Goal: Task Accomplishment & Management: Complete application form

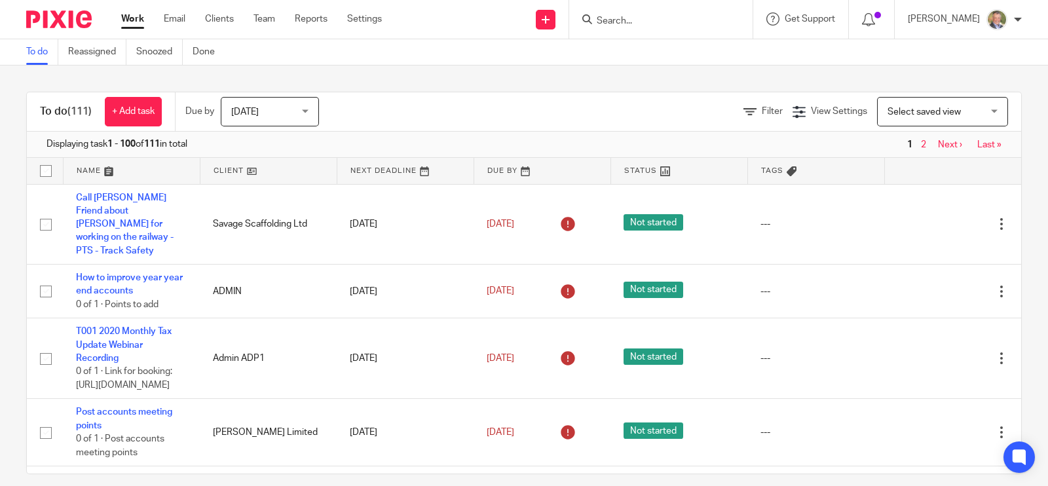
click at [684, 24] on input "Search" at bounding box center [654, 22] width 118 height 12
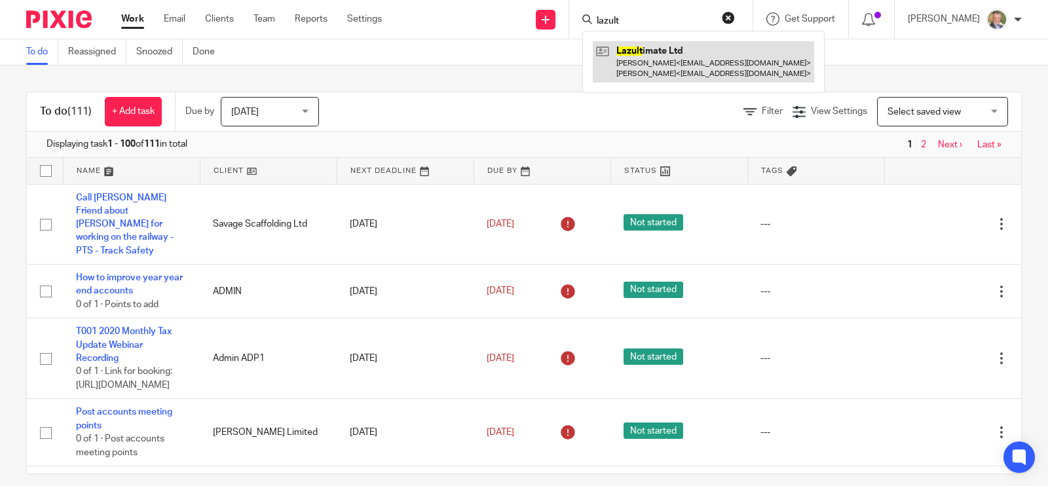
type input "lazult"
click at [684, 55] on link at bounding box center [703, 61] width 221 height 41
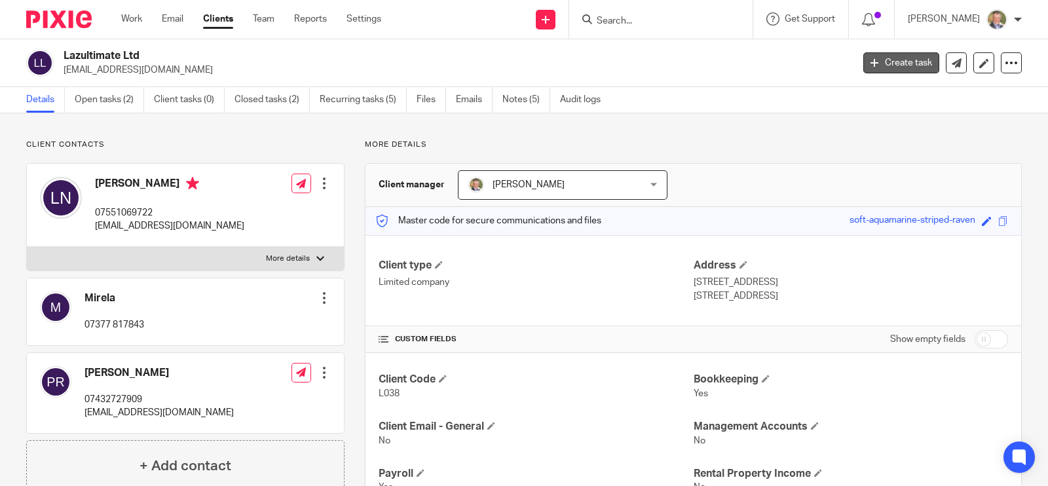
click at [902, 60] on link "Create task" at bounding box center [901, 62] width 76 height 21
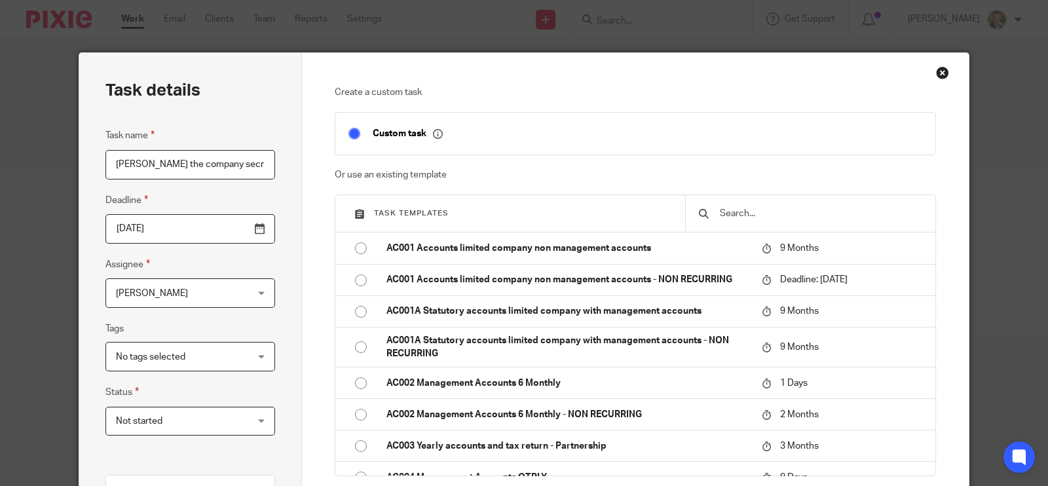
scroll to position [0, 37]
type input "Making [PERSON_NAME] the company secretary"
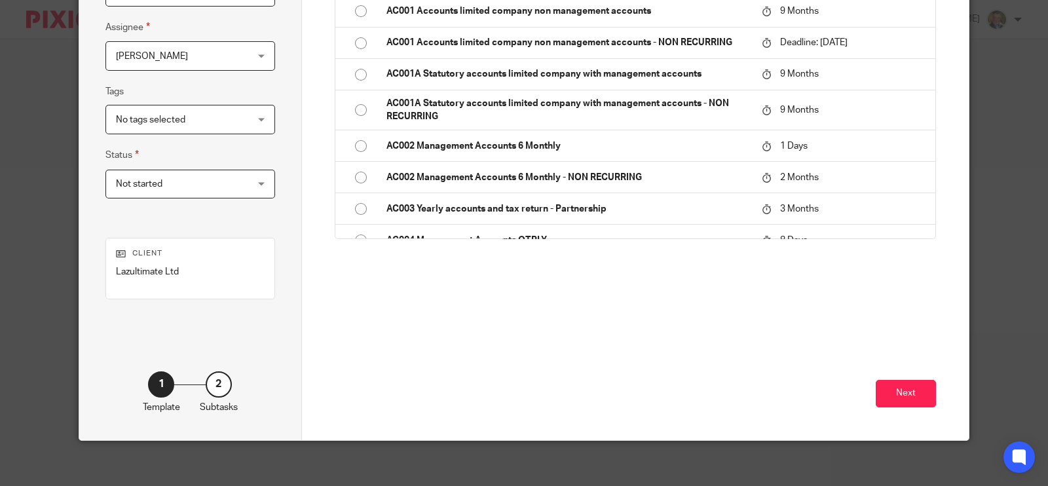
scroll to position [244, 0]
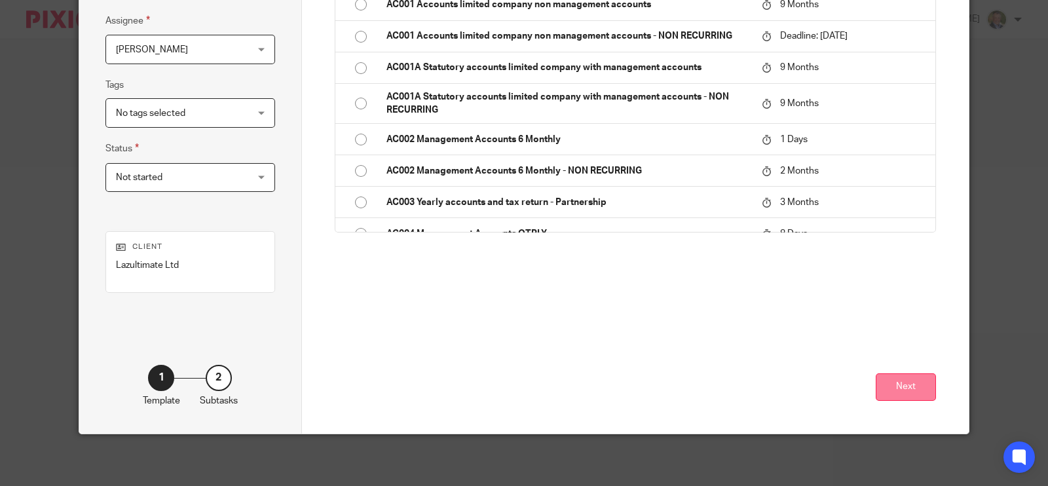
click at [897, 382] on button "Next" at bounding box center [906, 387] width 60 height 28
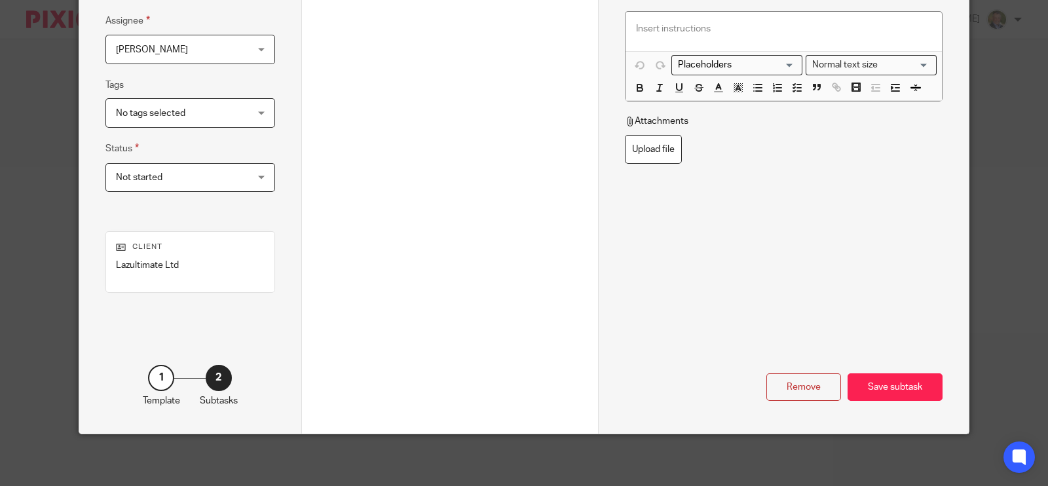
scroll to position [0, 0]
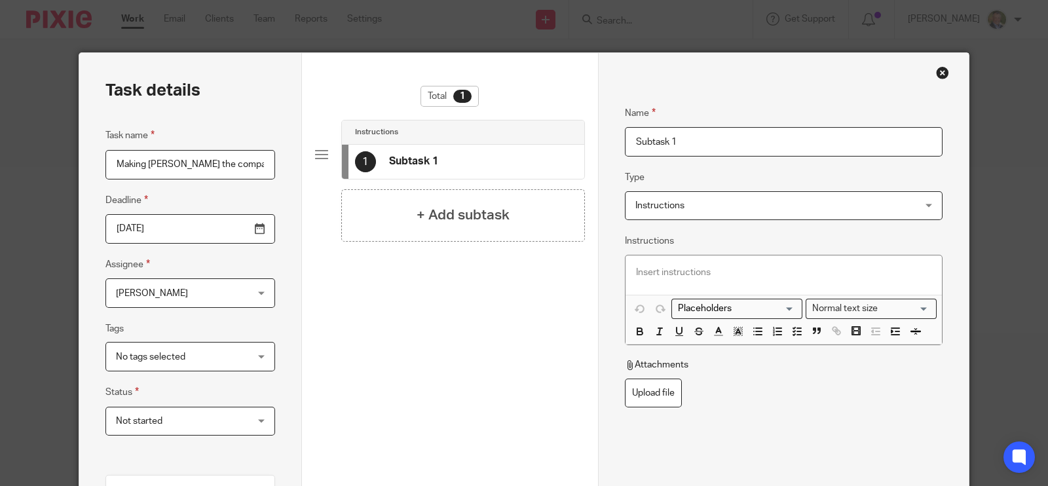
click at [688, 147] on input "Subtask 1" at bounding box center [784, 141] width 318 height 29
type input "S"
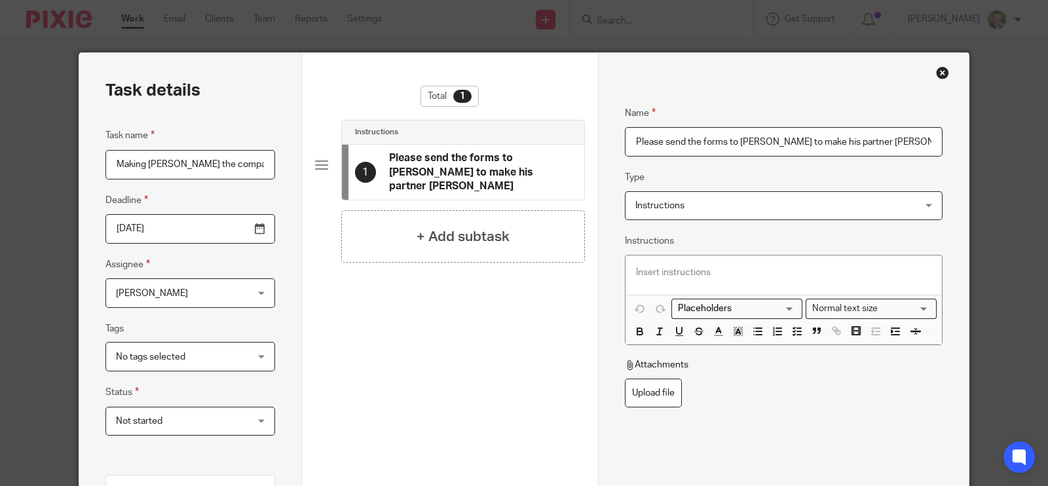
type input "Please send the forms to Laszlo to make his partner Mirela"
click at [163, 162] on input "Making Mirella Majkic the company secretary" at bounding box center [190, 164] width 170 height 29
type input "Making Mirela Majkic the company secretary"
click at [897, 142] on input "Please send the forms to Laszlo to make his partner Mirela" at bounding box center [784, 141] width 318 height 29
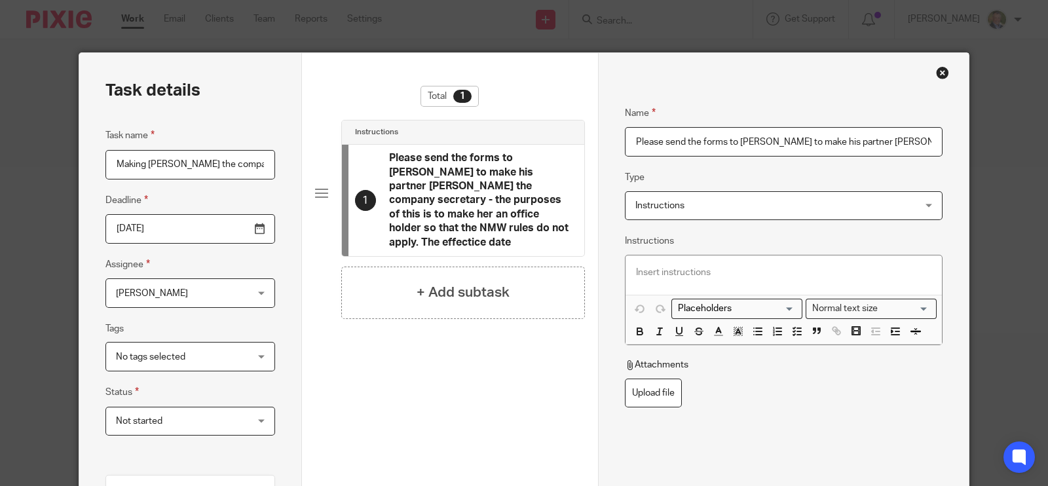
click at [465, 224] on h4 "Please send the forms to Laszlo to make his partner Mirela Majkic the company s…" at bounding box center [480, 200] width 183 height 98
click at [465, 227] on h4 "Please send the forms to Laszlo to make his partner Mirela Majkic the company s…" at bounding box center [480, 200] width 183 height 98
click at [868, 143] on input "Please send the forms to Laszlo to make his partner Mirela Majkic the company s…" at bounding box center [784, 141] width 318 height 29
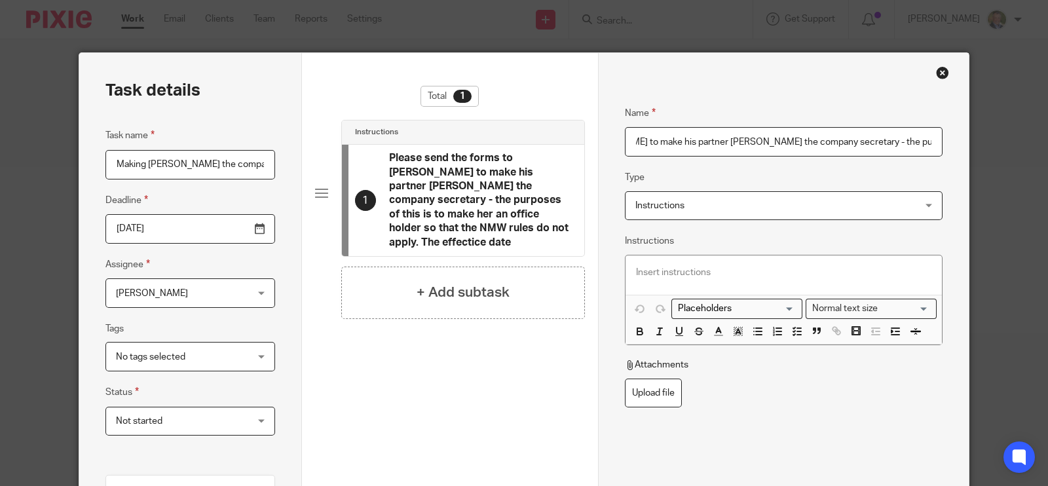
click at [816, 140] on input "Please send the forms to Laszlo to make his partner Mirela Majkic the company s…" at bounding box center [784, 141] width 318 height 29
click at [887, 139] on input "Please send the forms to Laszlo to make his partner Mirela Majkic the company s…" at bounding box center [784, 141] width 318 height 29
drag, startPoint x: 895, startPoint y: 138, endPoint x: 927, endPoint y: 155, distance: 35.7
click at [895, 140] on input "Please send the forms to Laszlo to make his partner Mirela Majkic the company s…" at bounding box center [784, 141] width 318 height 29
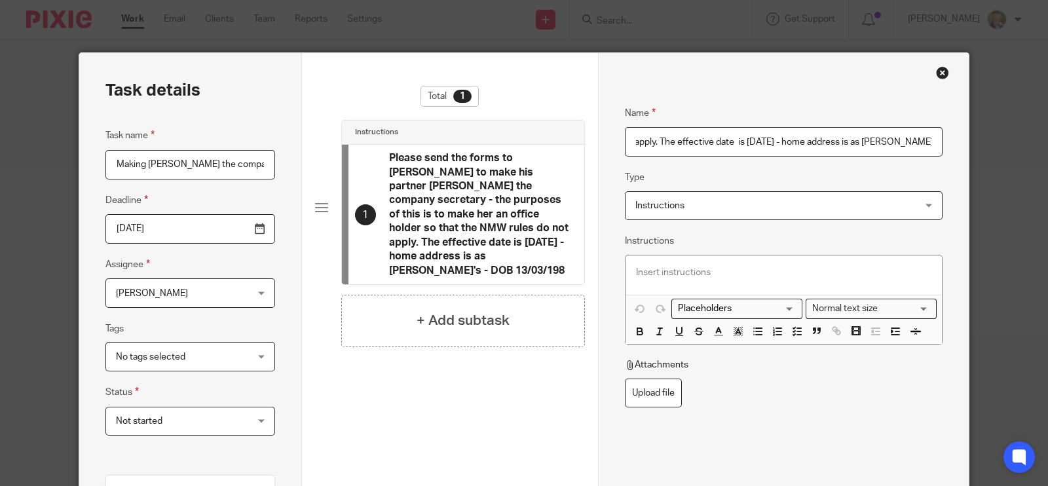
scroll to position [0, 771]
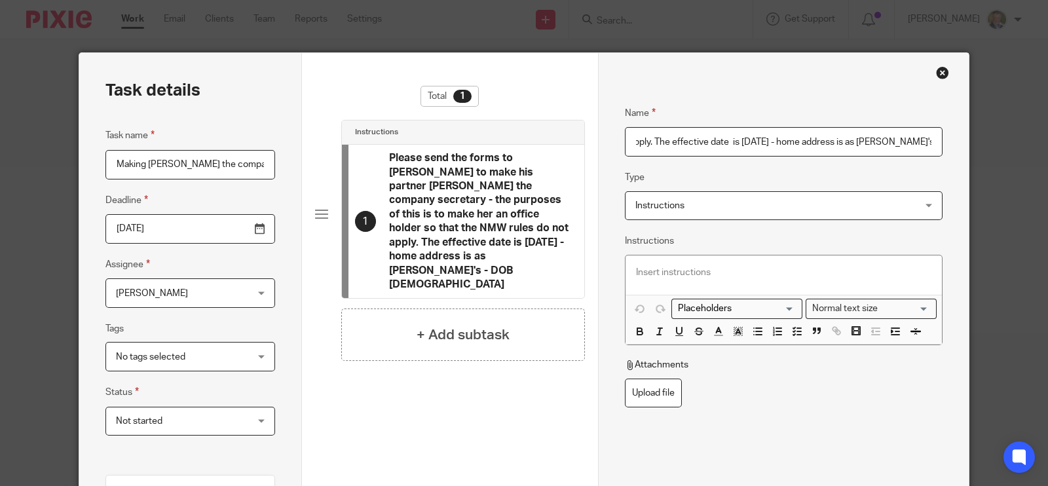
type input "Please send the forms to Laszlo to make his partner Mirela Majkic the company s…"
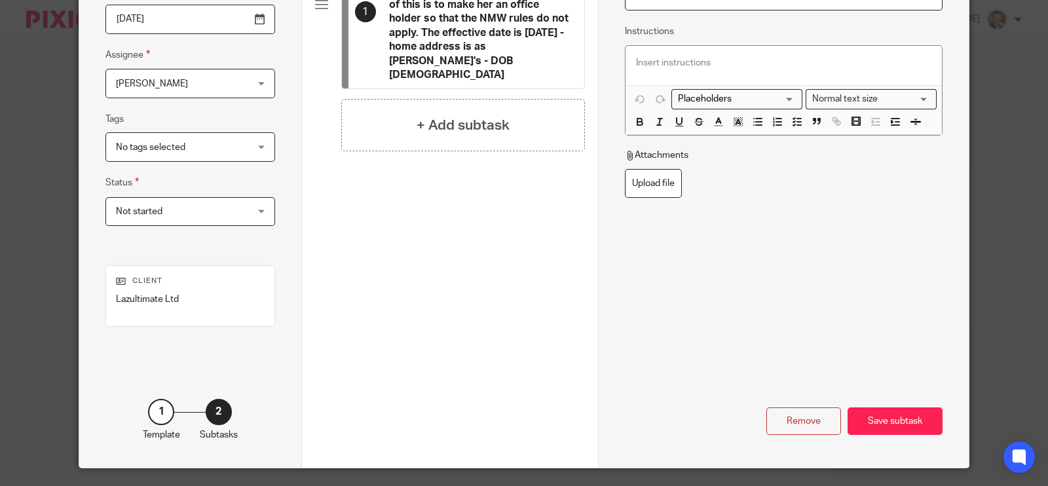
scroll to position [244, 0]
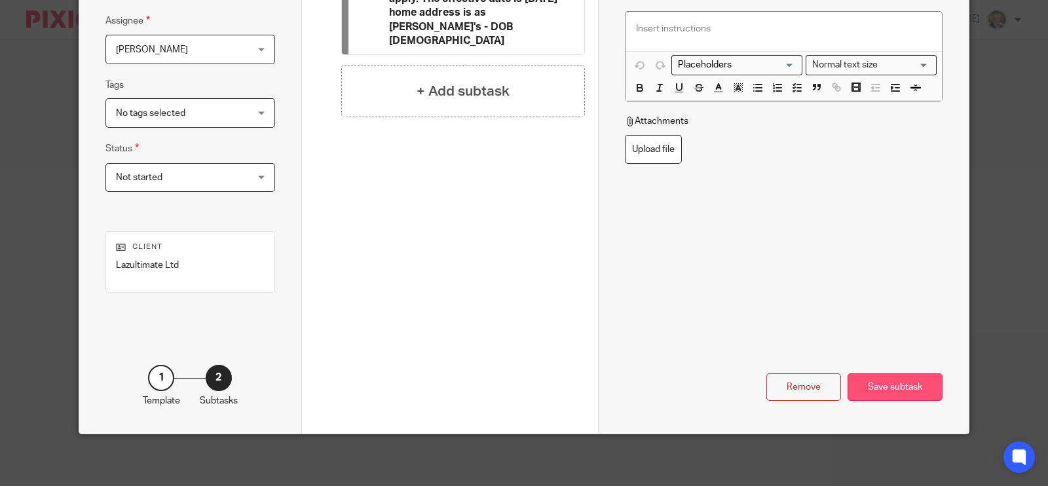
click at [889, 384] on div "Save subtask" at bounding box center [894, 387] width 95 height 28
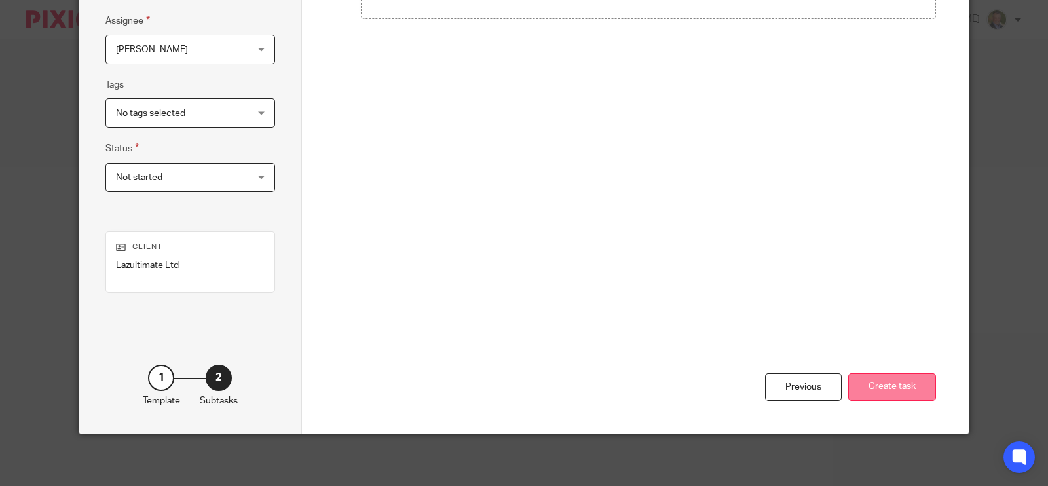
click at [881, 384] on button "Create task" at bounding box center [892, 387] width 88 height 28
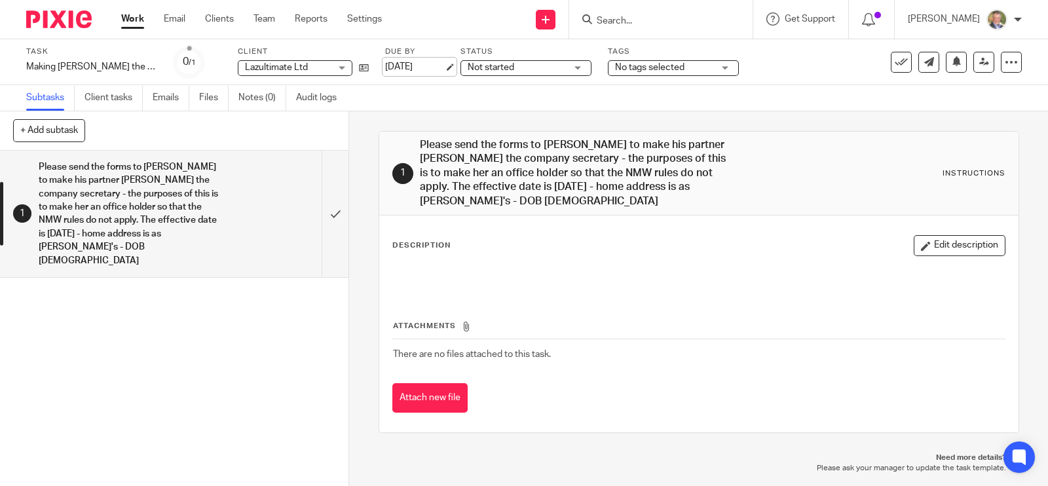
click at [397, 65] on link "18 Aug 2025" at bounding box center [414, 67] width 59 height 14
click at [809, 259] on div "Description Edit description" at bounding box center [698, 264] width 613 height 58
click at [593, 181] on h1 "Please send the forms to [PERSON_NAME] to make his partner [PERSON_NAME] the co…" at bounding box center [573, 173] width 306 height 70
click at [616, 189] on h1 "Please send the forms to Laszlo to make his partner Mirela Majkic the company s…" at bounding box center [573, 173] width 306 height 70
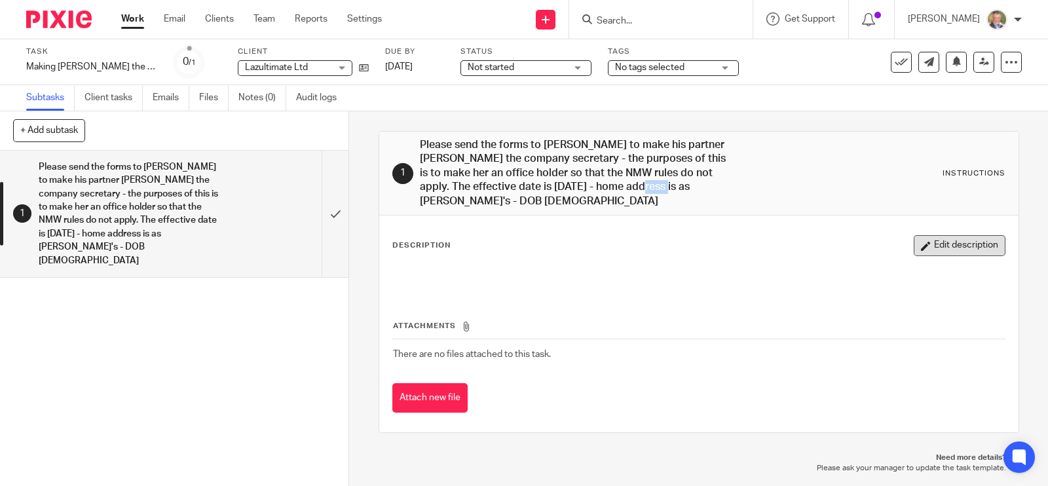
click at [930, 243] on button "Edit description" at bounding box center [960, 245] width 92 height 21
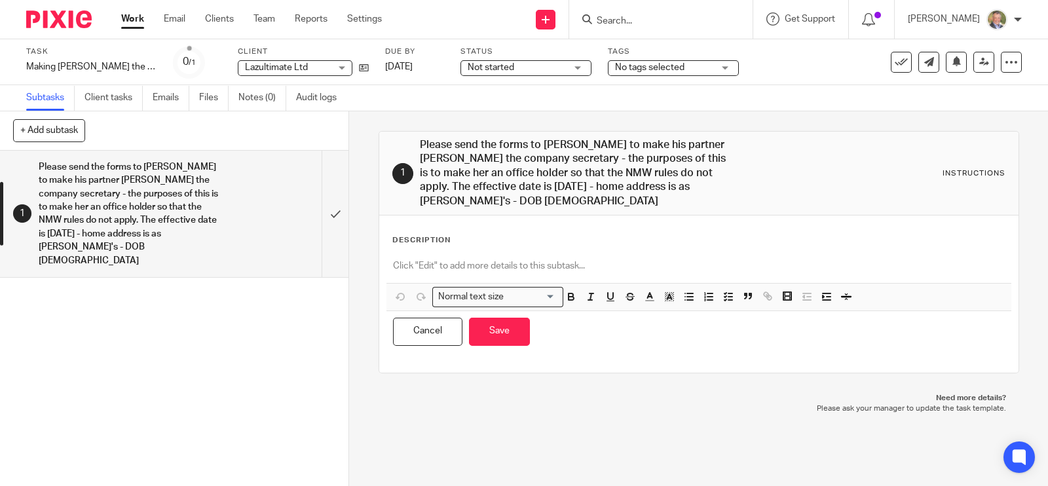
click at [618, 231] on div "Description Normal text size Loading... Remove Edit Insert new video Copy and p…" at bounding box center [698, 293] width 639 height 157
click at [513, 263] on p at bounding box center [699, 265] width 612 height 13
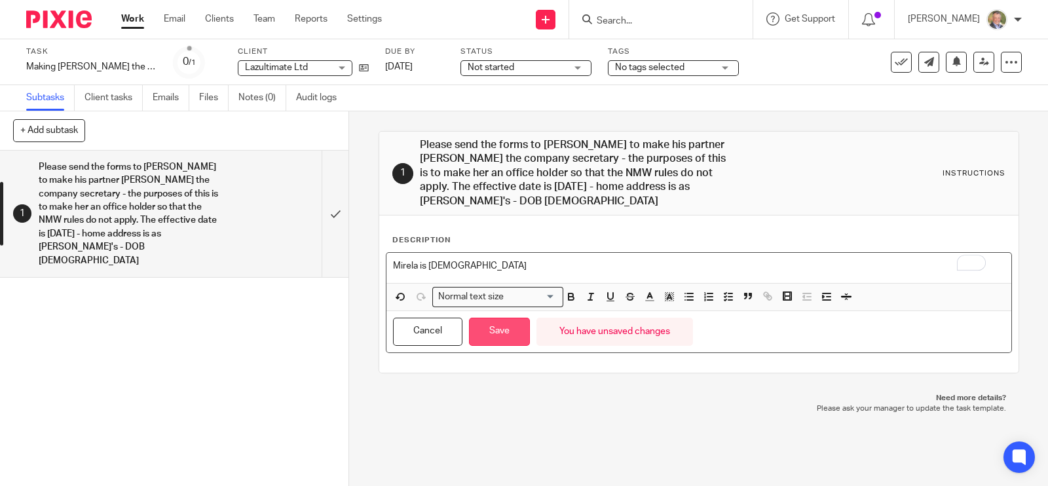
click at [504, 336] on button "Save" at bounding box center [499, 332] width 61 height 28
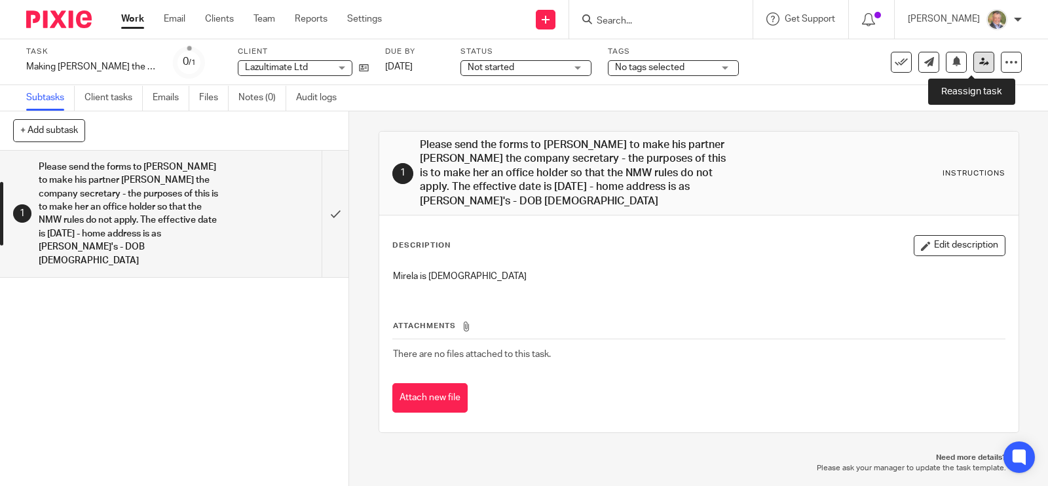
click at [979, 62] on icon at bounding box center [984, 62] width 10 height 10
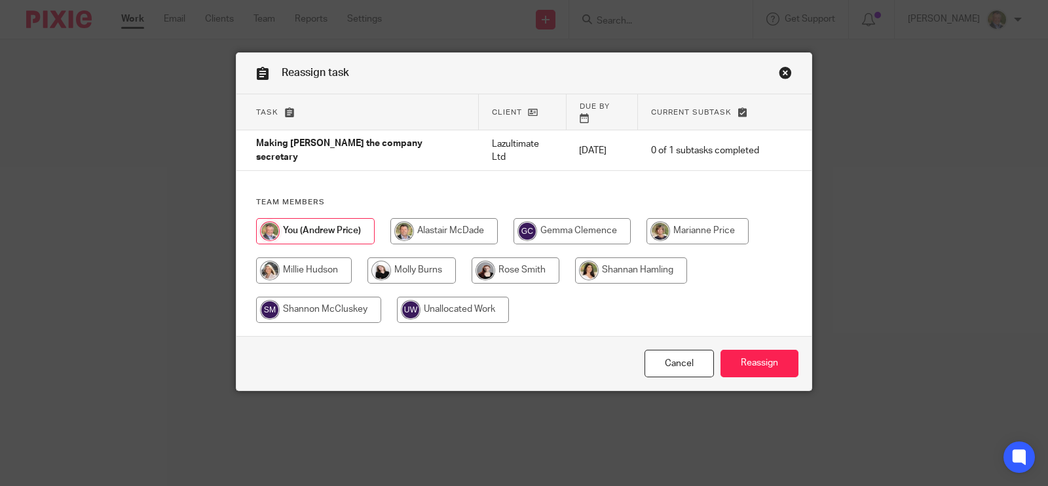
click at [426, 218] on input "radio" at bounding box center [443, 231] width 107 height 26
radio input "true"
click at [781, 350] on input "Reassign" at bounding box center [759, 364] width 78 height 28
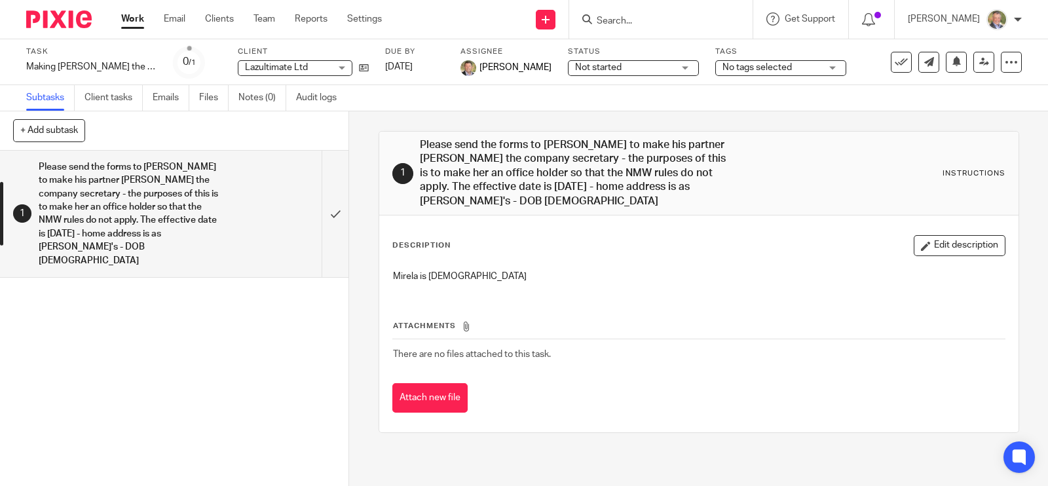
click at [473, 206] on h1 "Please send the forms to [PERSON_NAME] to make his partner [PERSON_NAME] the co…" at bounding box center [573, 173] width 306 height 70
click at [439, 164] on h1 "Please send the forms to [PERSON_NAME] to make his partner [PERSON_NAME] the co…" at bounding box center [573, 173] width 306 height 70
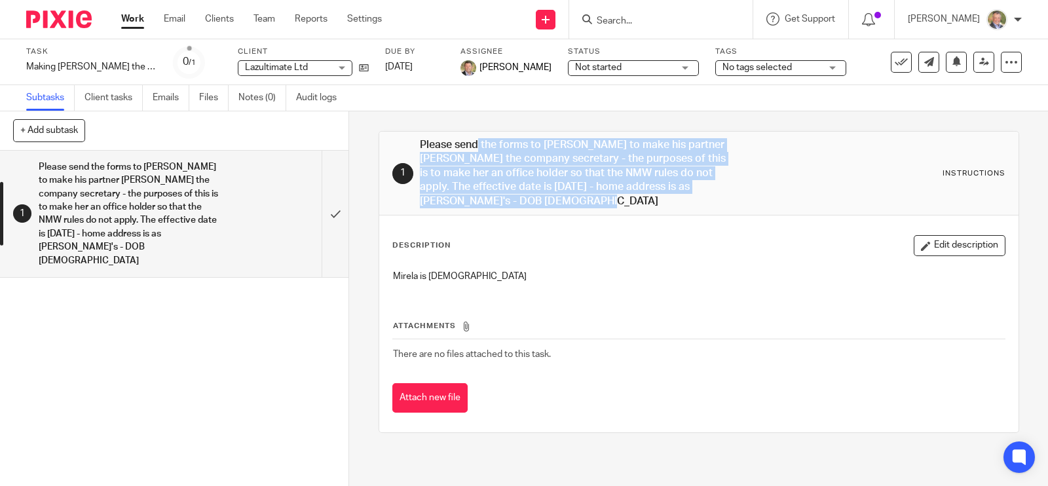
drag, startPoint x: 605, startPoint y: 197, endPoint x: 474, endPoint y: 157, distance: 136.9
click at [407, 140] on div "1 Please send the forms to [PERSON_NAME] to make his partner [PERSON_NAME] the …" at bounding box center [698, 173] width 613 height 70
copy h1 "Please send the forms to Laszlo to make his partner Mirela Majkic the company s…"
click at [360, 67] on icon at bounding box center [364, 68] width 10 height 10
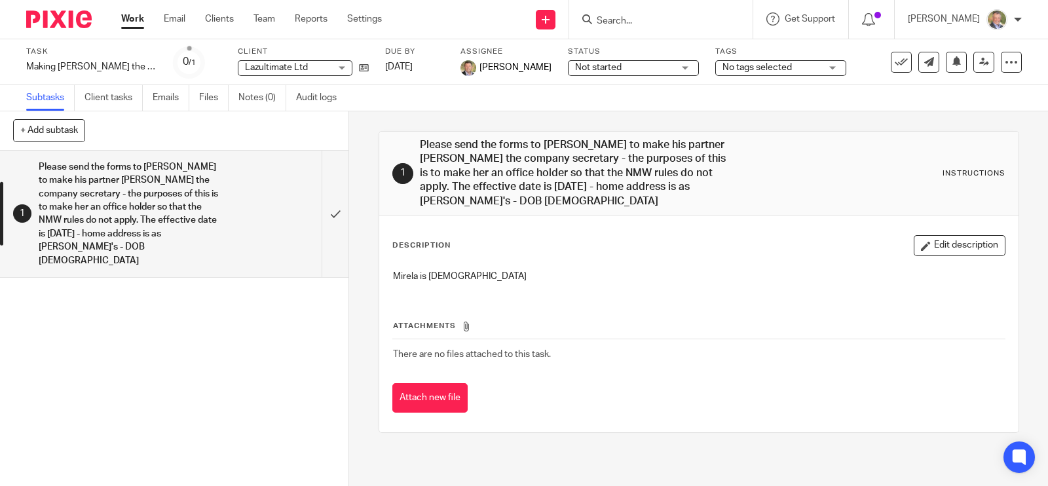
click at [659, 16] on input "Search" at bounding box center [654, 22] width 118 height 12
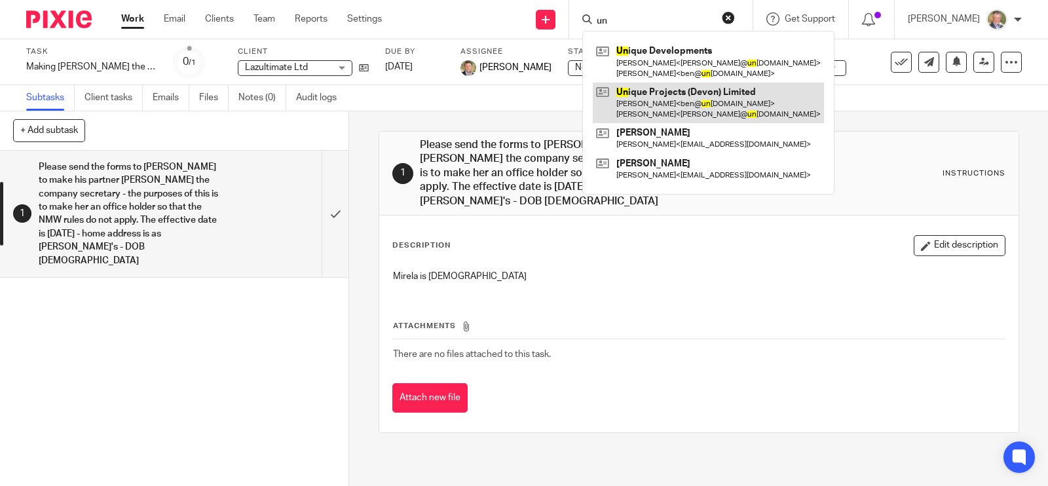
type input "un"
click at [680, 94] on link at bounding box center [708, 103] width 231 height 41
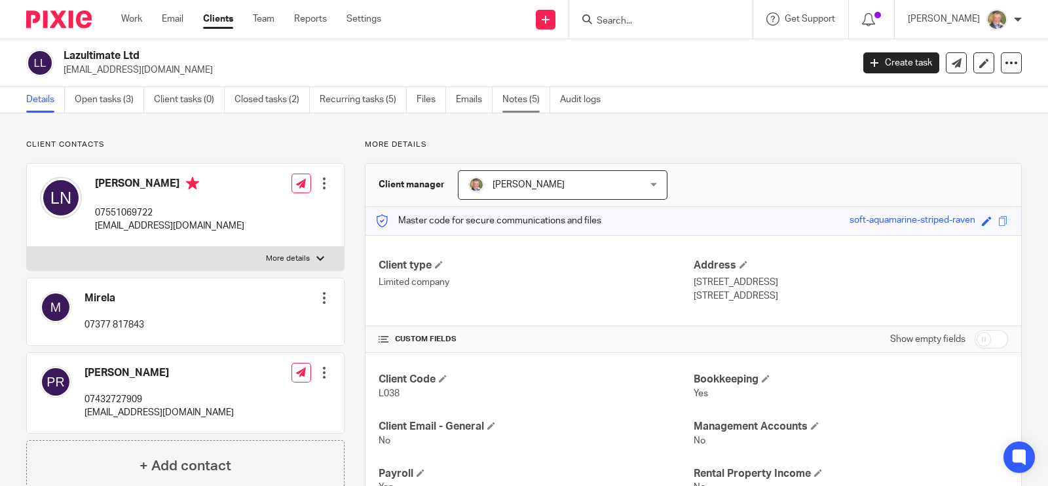
click at [511, 92] on link "Notes (5)" at bounding box center [526, 100] width 48 height 26
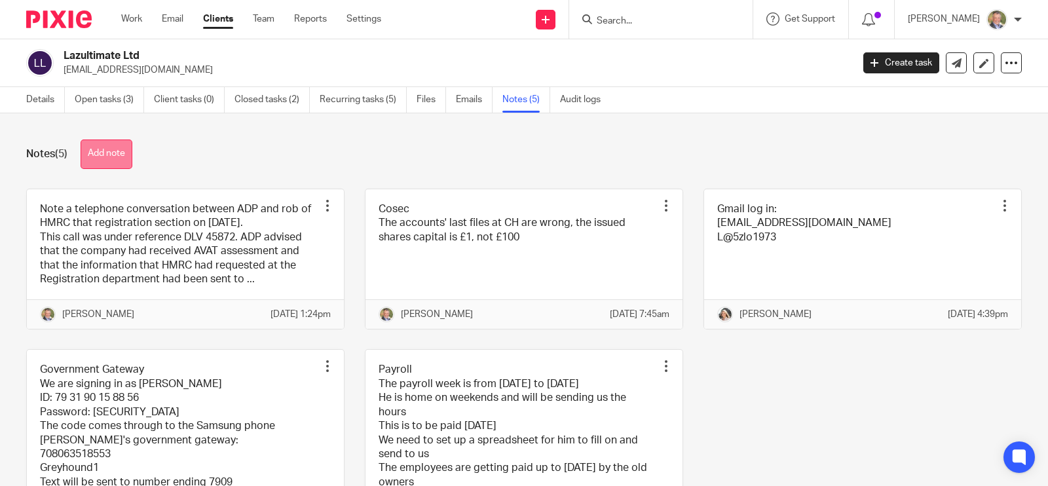
click at [94, 155] on button "Add note" at bounding box center [107, 153] width 52 height 29
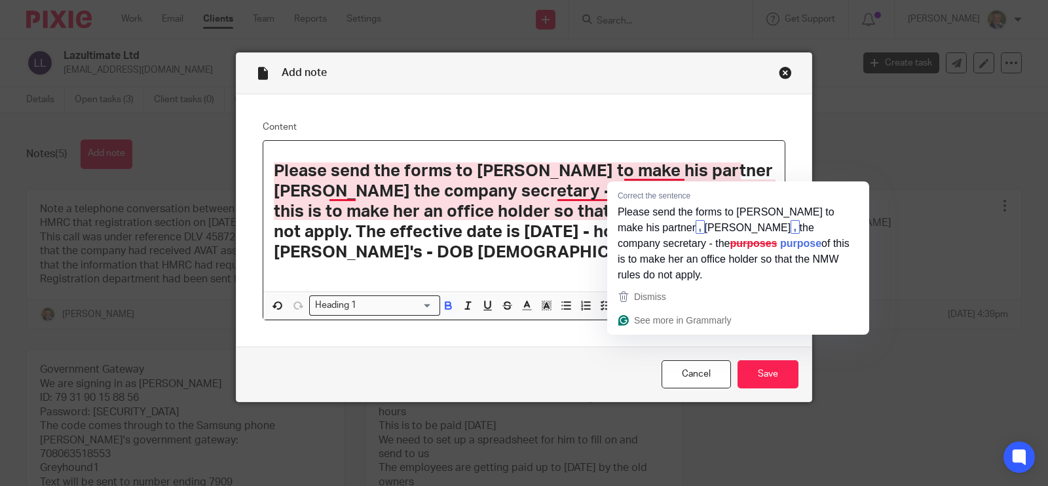
click at [671, 171] on strong "Please send the forms to Laszlo to make his partner Mirela Majkic the company s…" at bounding box center [525, 211] width 503 height 98
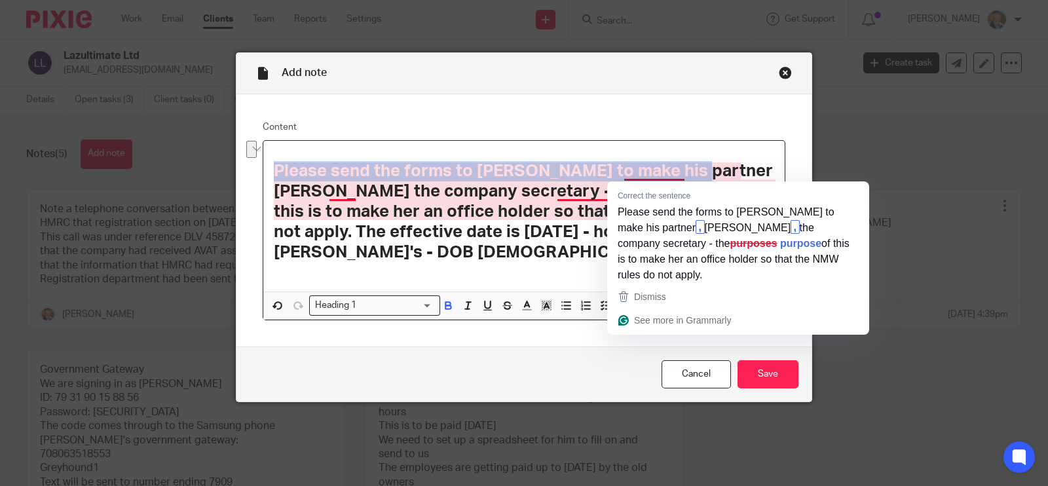
drag, startPoint x: 678, startPoint y: 170, endPoint x: 170, endPoint y: 158, distance: 507.7
click at [170, 158] on div "Add note Content Please send the forms to Laszlo to make his partner Mirela Maj…" at bounding box center [524, 243] width 1048 height 486
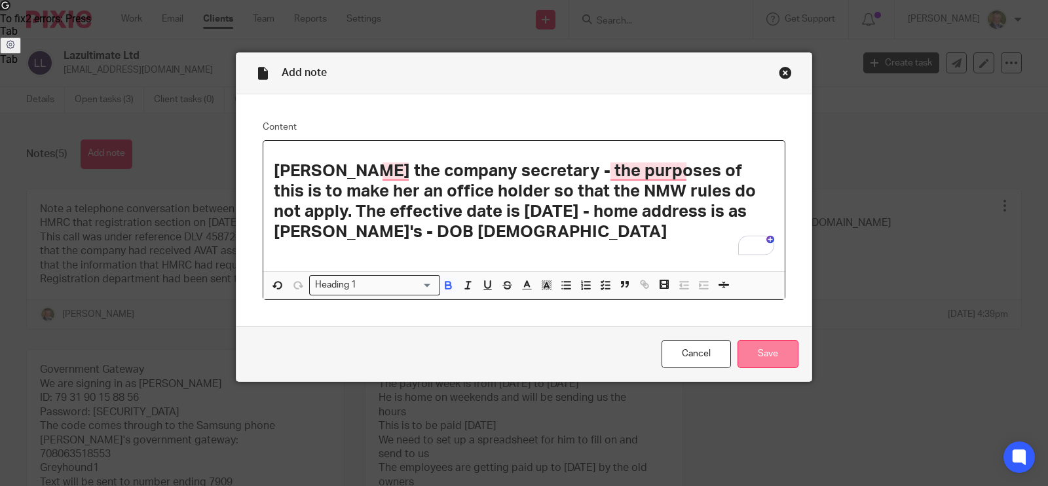
click at [763, 352] on input "Save" at bounding box center [767, 354] width 61 height 28
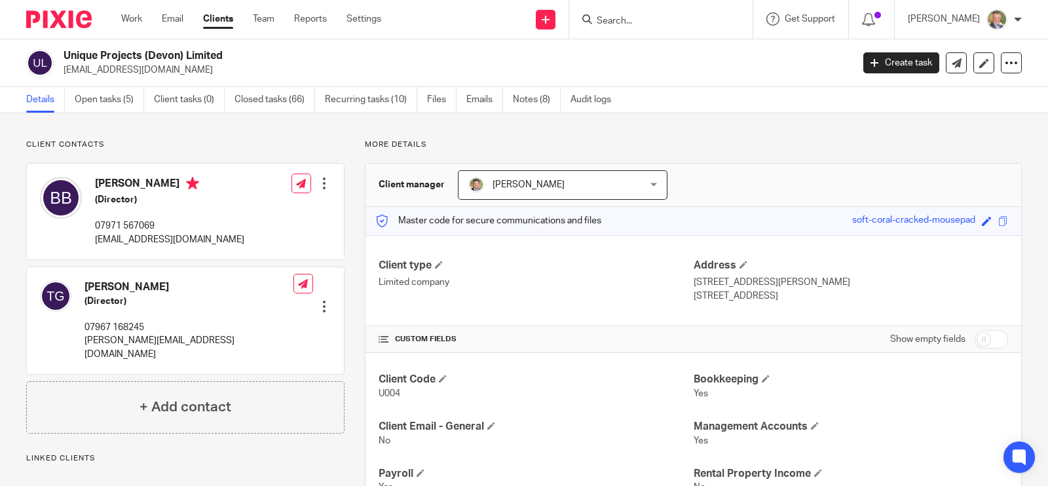
click at [636, 18] on input "Search" at bounding box center [654, 22] width 118 height 12
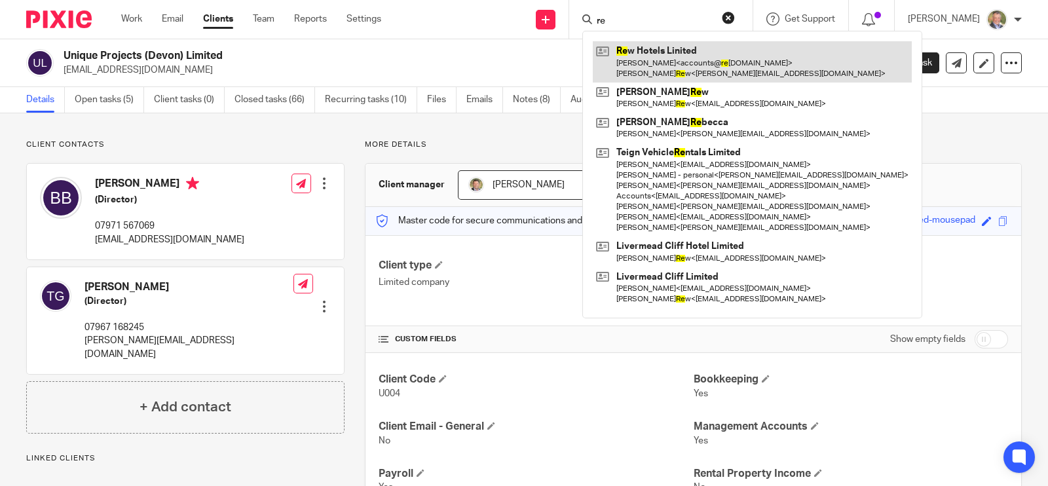
type input "re"
click at [674, 50] on link at bounding box center [752, 61] width 319 height 41
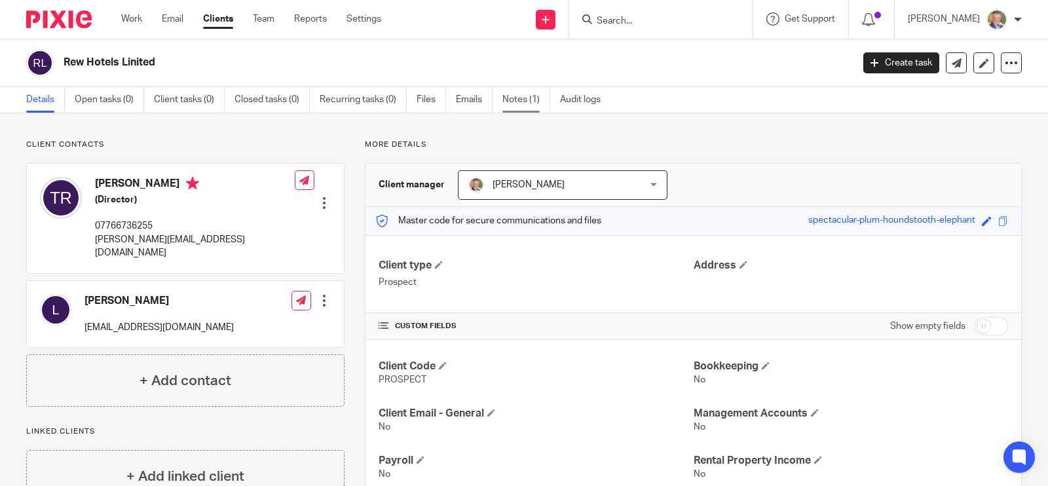
click at [530, 100] on link "Notes (1)" at bounding box center [526, 100] width 48 height 26
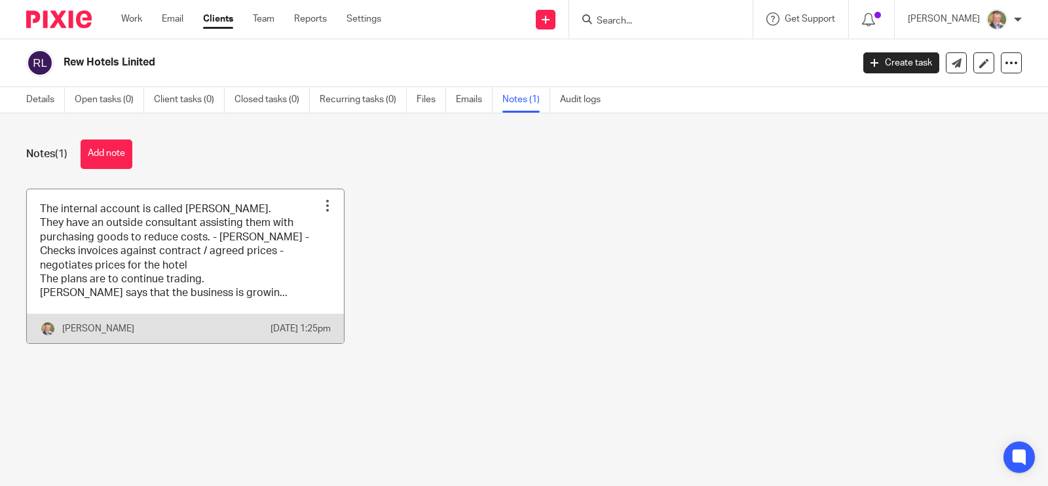
click at [297, 280] on link at bounding box center [185, 266] width 317 height 154
